Goal: Information Seeking & Learning: Learn about a topic

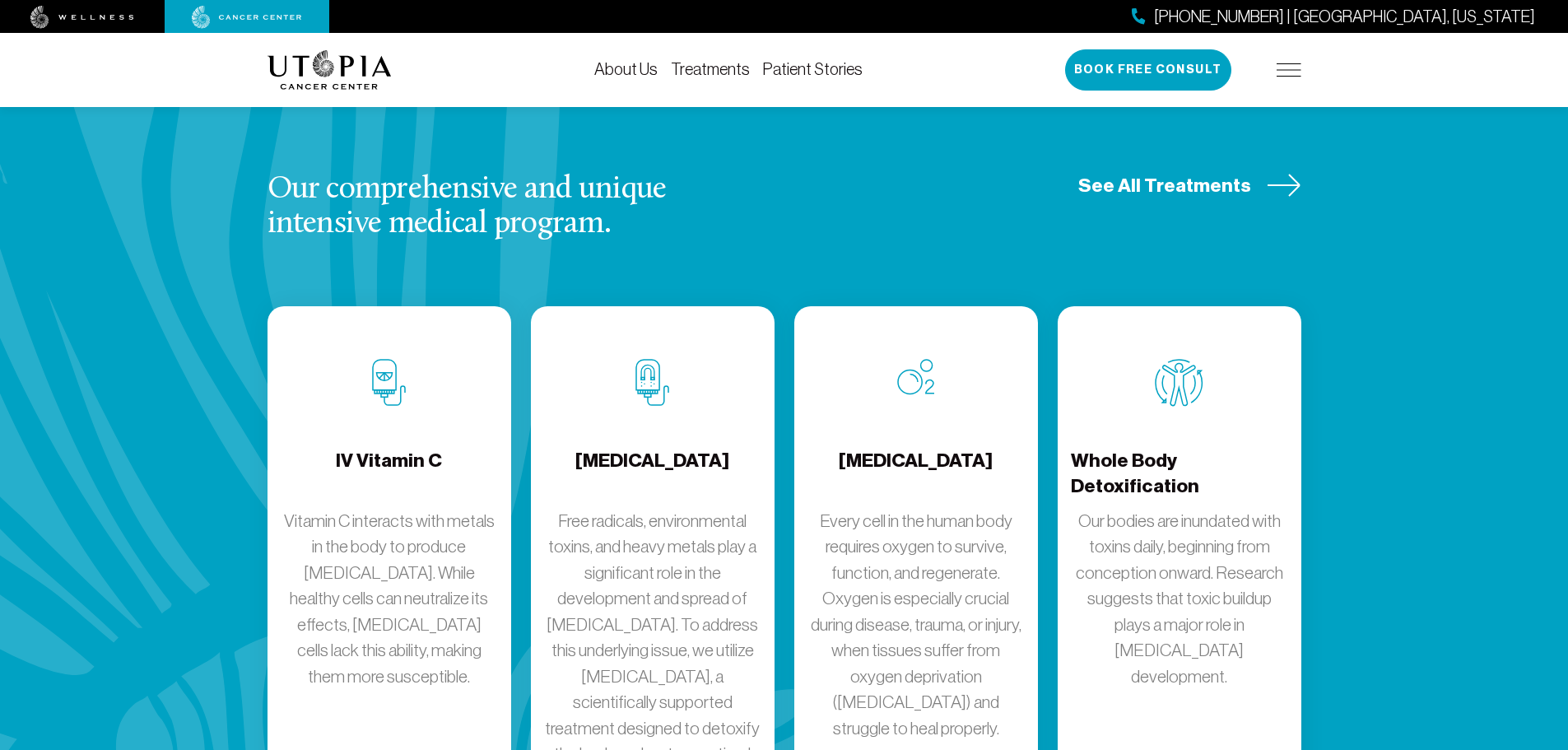
scroll to position [2141, 0]
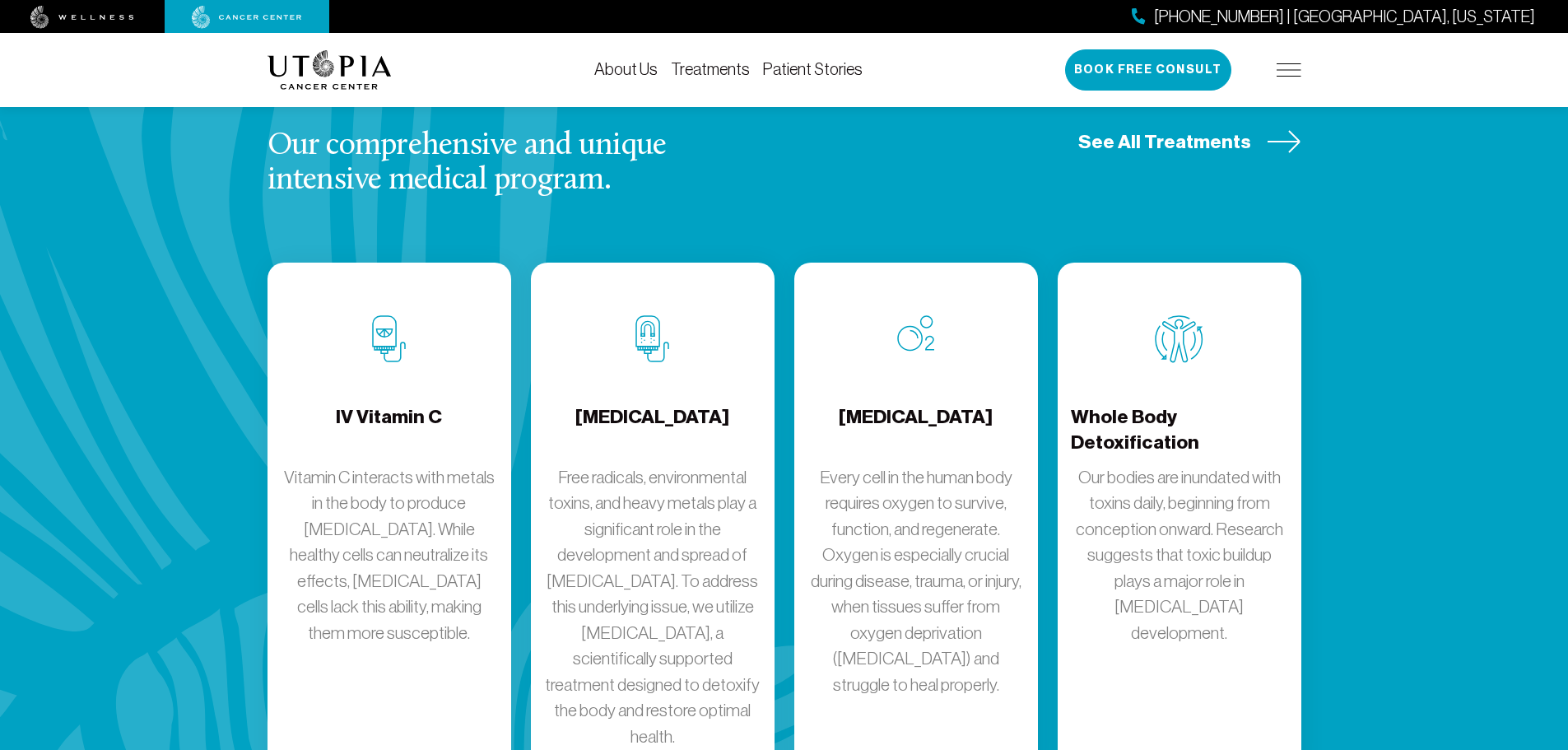
click at [1217, 464] on p "Our bodies are inundated with toxins daily, beginning from conception onward. R…" at bounding box center [1180, 555] width 217 height 182
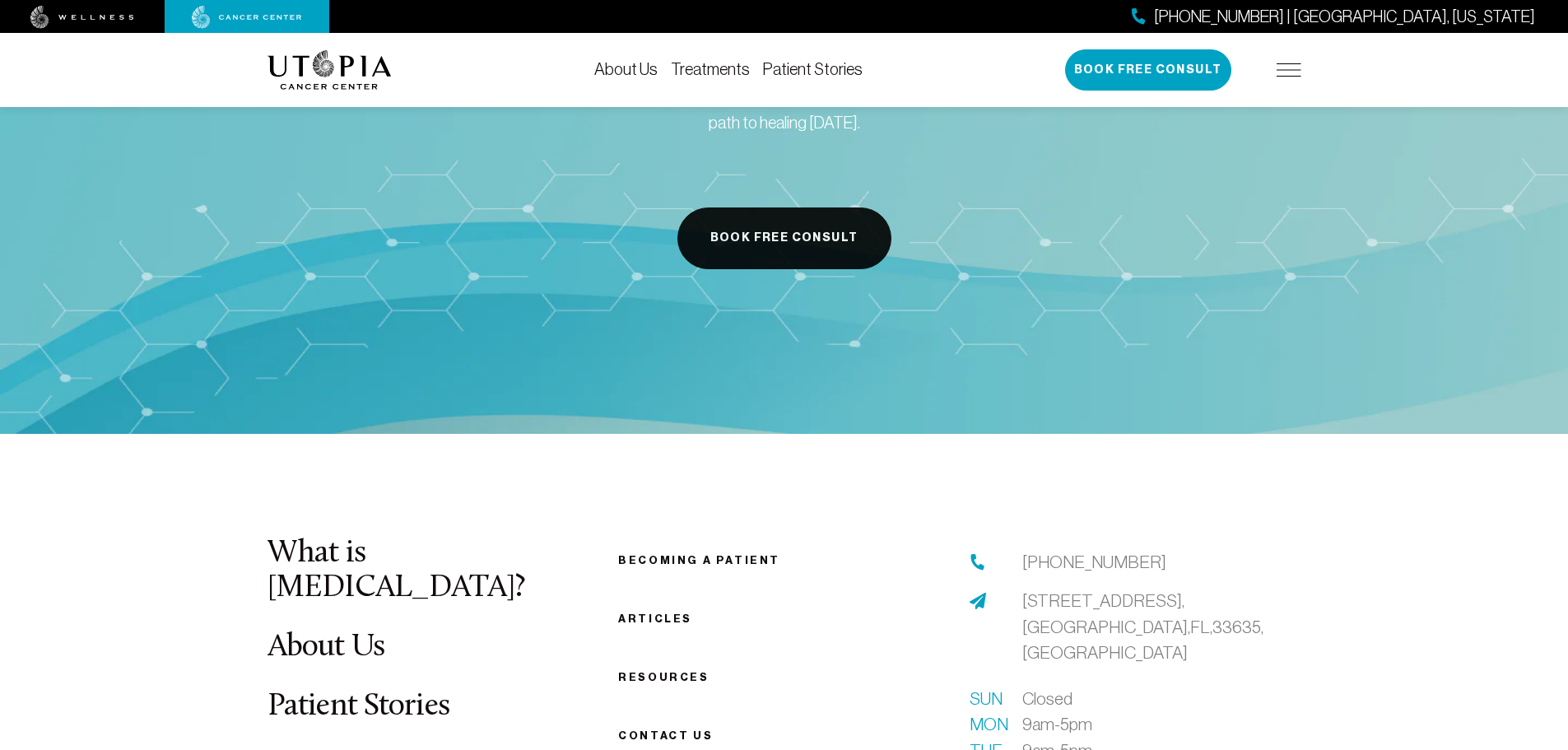
scroll to position [2800, 0]
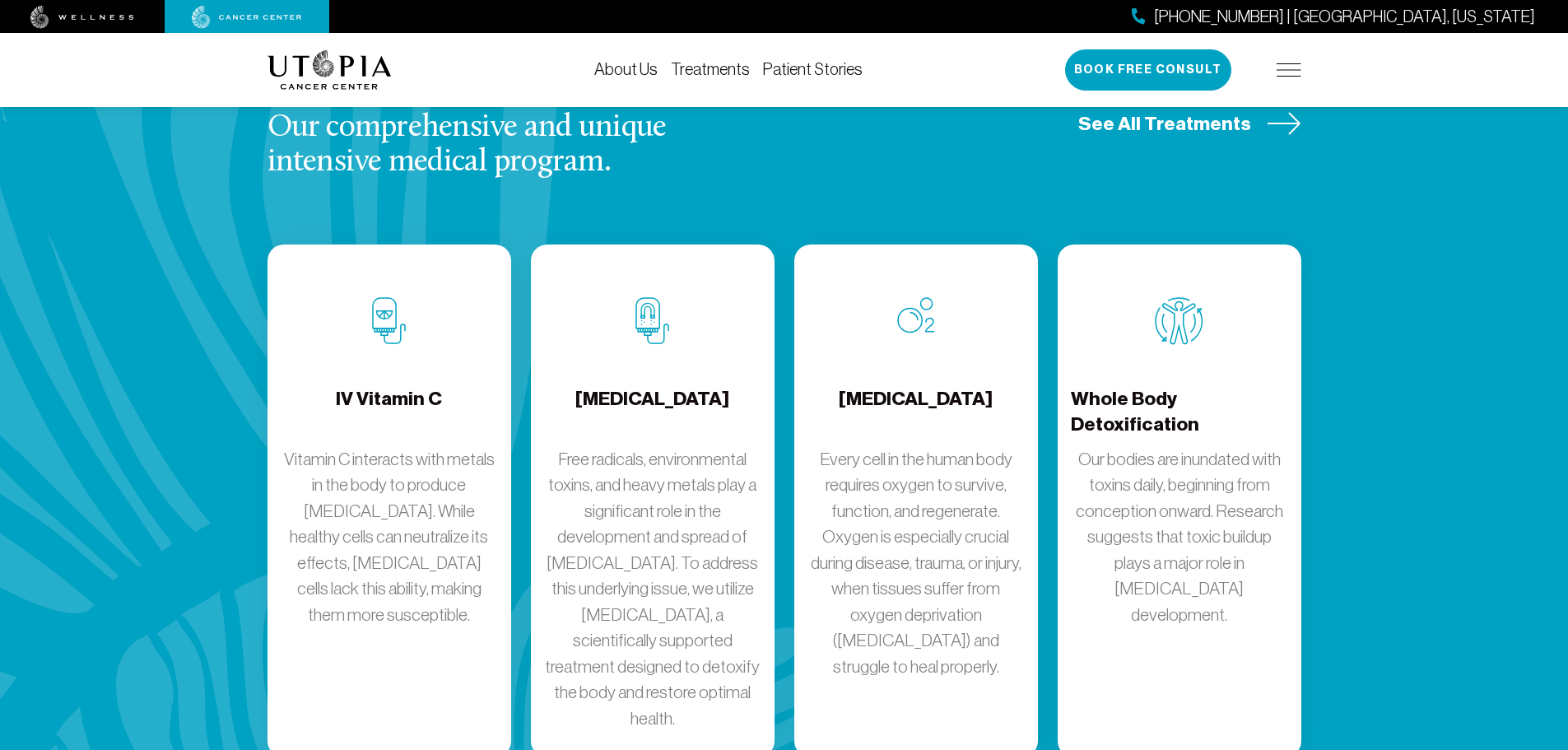
scroll to position [2141, 0]
